Goal: Complete application form

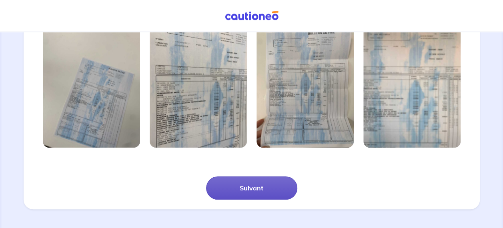
click at [248, 182] on button "Suivant" at bounding box center [251, 187] width 91 height 23
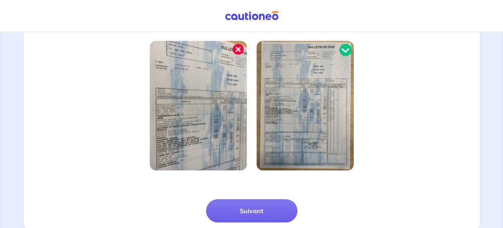
scroll to position [230, 0]
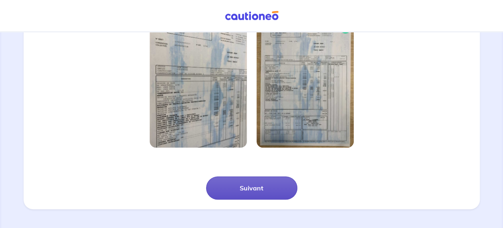
click at [255, 190] on button "Suivant" at bounding box center [251, 187] width 91 height 23
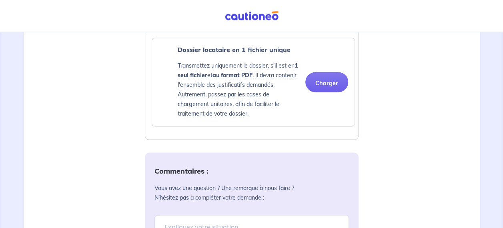
scroll to position [711, 0]
click at [338, 78] on button "Charger" at bounding box center [326, 82] width 43 height 20
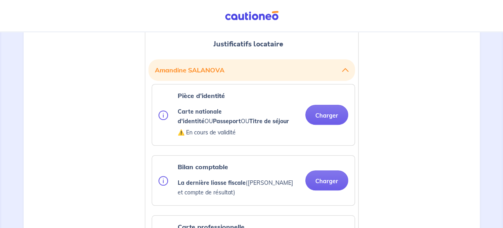
scroll to position [224, 0]
click at [333, 118] on button "Charger" at bounding box center [326, 115] width 43 height 20
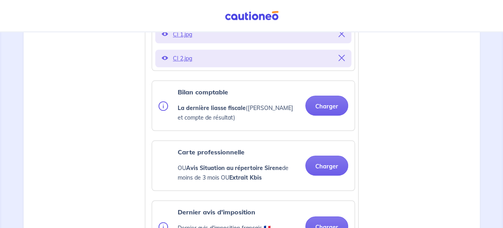
scroll to position [350, 0]
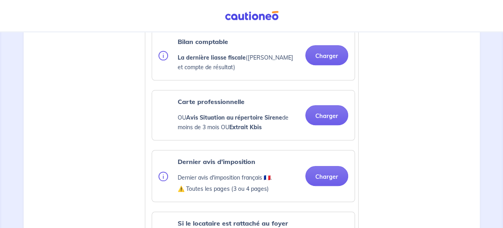
click at [336, 163] on div "Dernier avis d'imposition Dernier avis d'imposition français 🇫🇷. ⚠️ Toutes les …" at bounding box center [253, 176] width 190 height 38
click at [329, 114] on button "Charger" at bounding box center [326, 115] width 43 height 20
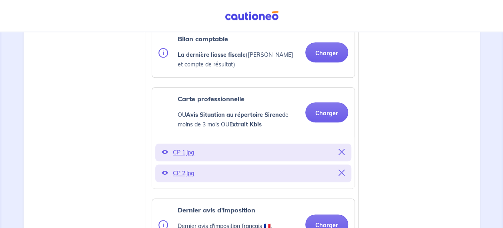
scroll to position [404, 0]
click at [326, 50] on button "Charger" at bounding box center [326, 52] width 43 height 20
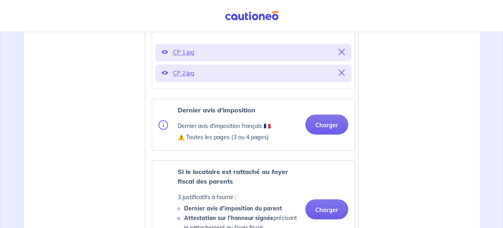
scroll to position [504, 0]
click at [336, 121] on button "Charger" at bounding box center [326, 124] width 43 height 20
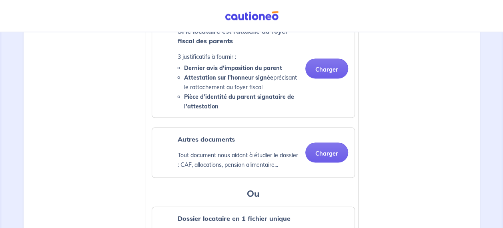
scroll to position [739, 0]
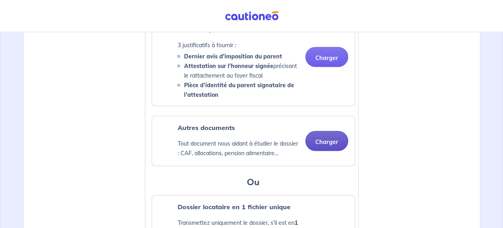
click at [340, 148] on button "Charger" at bounding box center [326, 141] width 43 height 20
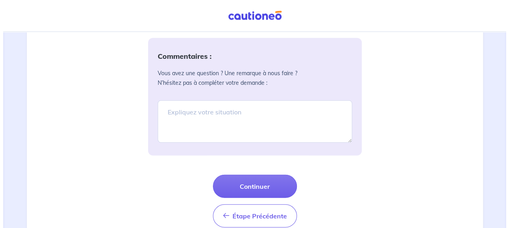
scroll to position [1015, 0]
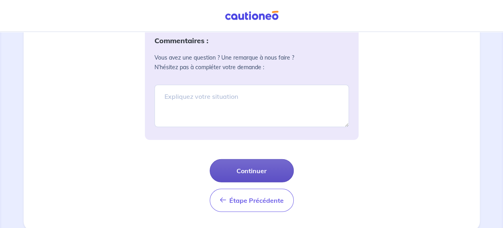
click at [264, 167] on button "Continuer" at bounding box center [252, 170] width 84 height 23
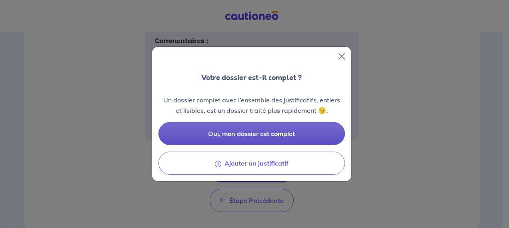
click at [291, 132] on span "Oui, mon dossier est complet" at bounding box center [251, 134] width 87 height 8
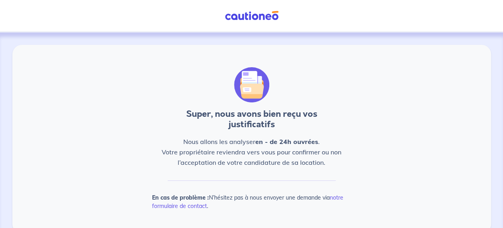
scroll to position [6, 0]
